Goal: Information Seeking & Learning: Learn about a topic

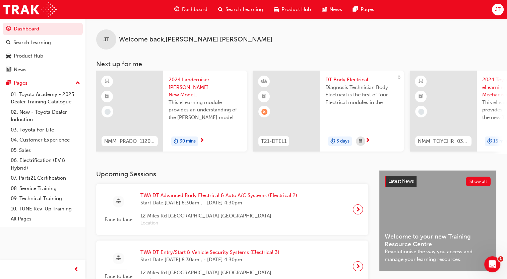
click at [198, 11] on span "Dashboard" at bounding box center [194, 10] width 25 height 8
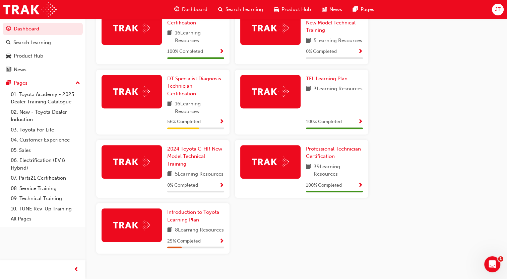
scroll to position [365, 0]
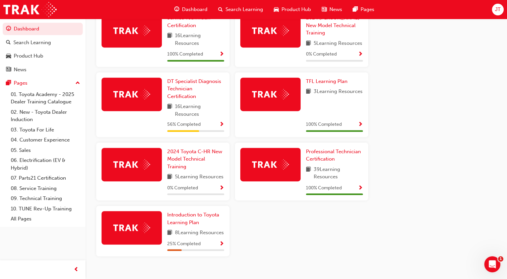
drag, startPoint x: 201, startPoint y: 115, endPoint x: 145, endPoint y: 105, distance: 57.5
click at [145, 105] on div "DT Specialist Diagnosis Technician Certification 16 Learning Resources 56 % Com…" at bounding box center [162, 104] width 133 height 65
click at [145, 105] on div at bounding box center [132, 95] width 60 height 34
click at [151, 127] on div at bounding box center [132, 105] width 60 height 54
click at [223, 125] on span "Show Progress" at bounding box center [221, 125] width 5 height 6
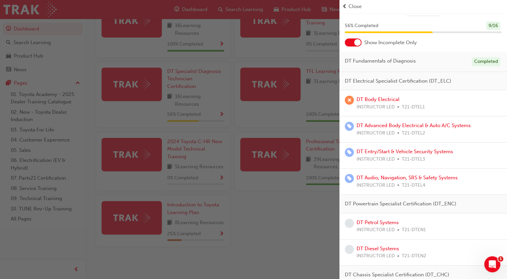
scroll to position [0, 0]
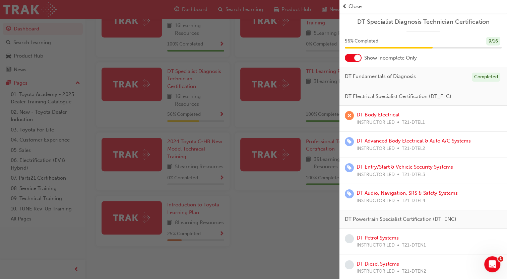
click at [296, 211] on div "button" at bounding box center [169, 139] width 339 height 279
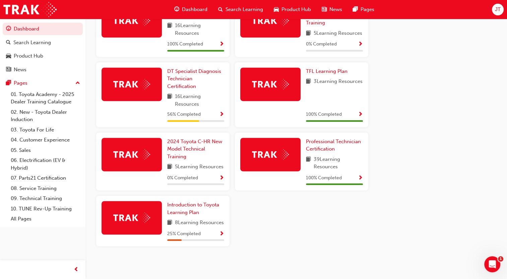
click at [496, 9] on span "JT" at bounding box center [498, 10] width 6 height 8
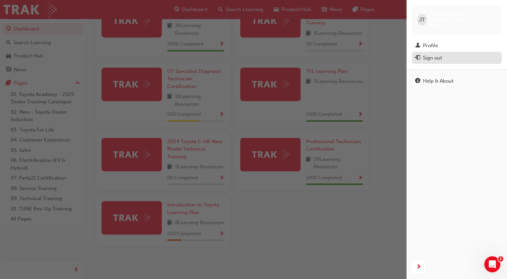
click at [448, 54] on div "Sign out" at bounding box center [456, 58] width 83 height 8
